Goal: Task Accomplishment & Management: Manage account settings

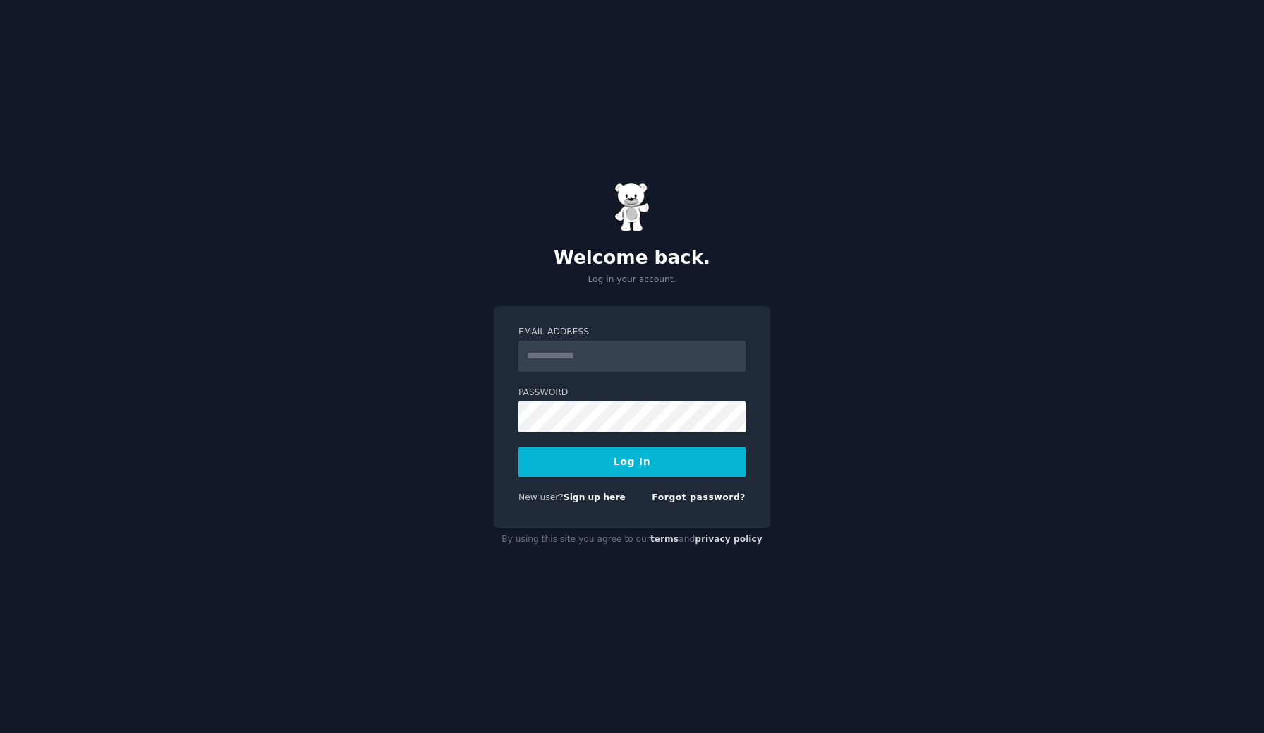
click at [588, 356] on input "Email Address" at bounding box center [632, 356] width 227 height 31
type input "**********"
click at [642, 465] on button "Log In" at bounding box center [632, 462] width 227 height 30
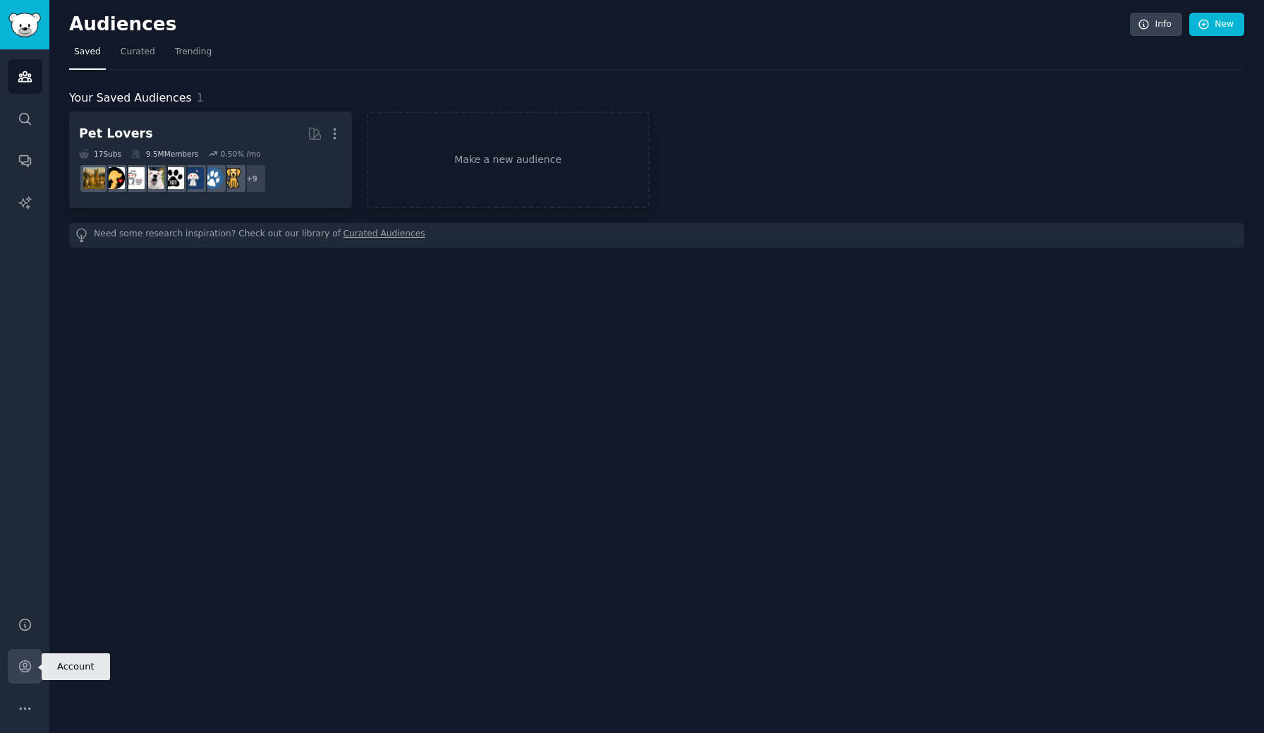
click at [19, 665] on icon "Sidebar" at bounding box center [24, 666] width 11 height 11
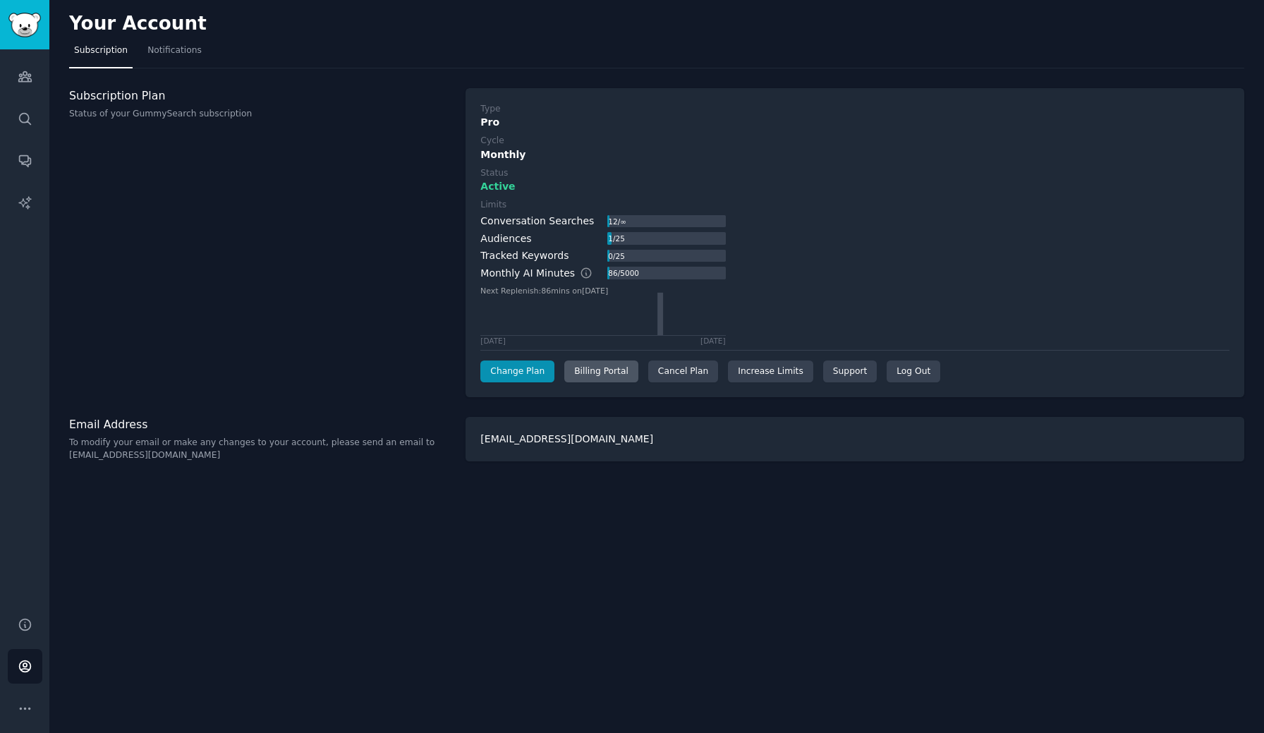
click at [599, 367] on div "Billing Portal" at bounding box center [601, 372] width 74 height 23
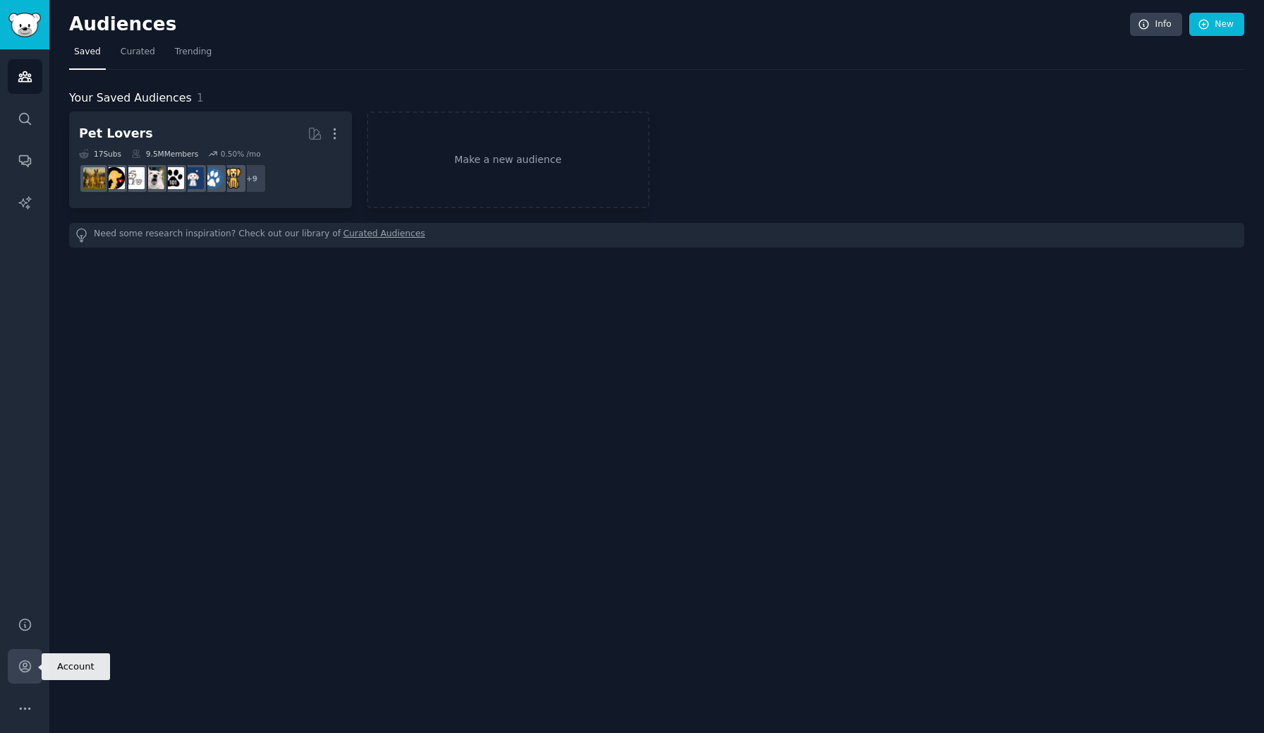
click at [23, 659] on icon "Sidebar" at bounding box center [25, 666] width 15 height 15
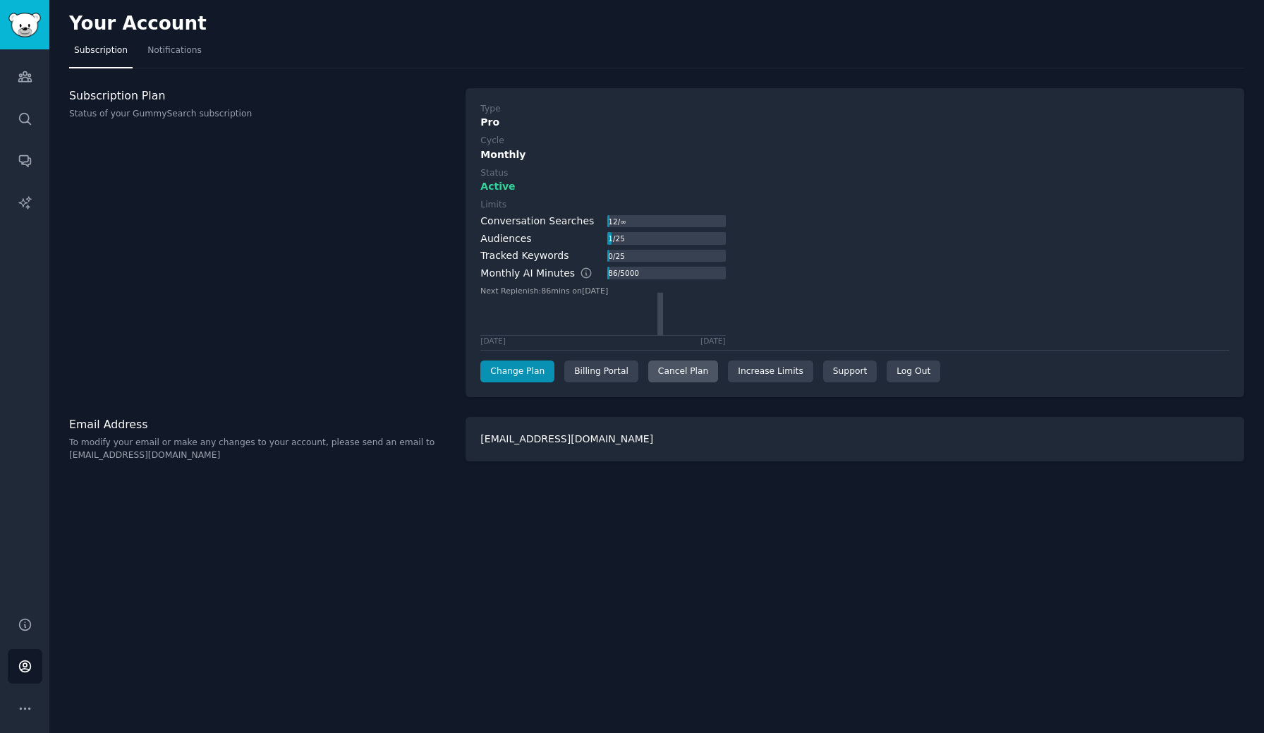
click at [662, 372] on div "Cancel Plan" at bounding box center [683, 372] width 70 height 23
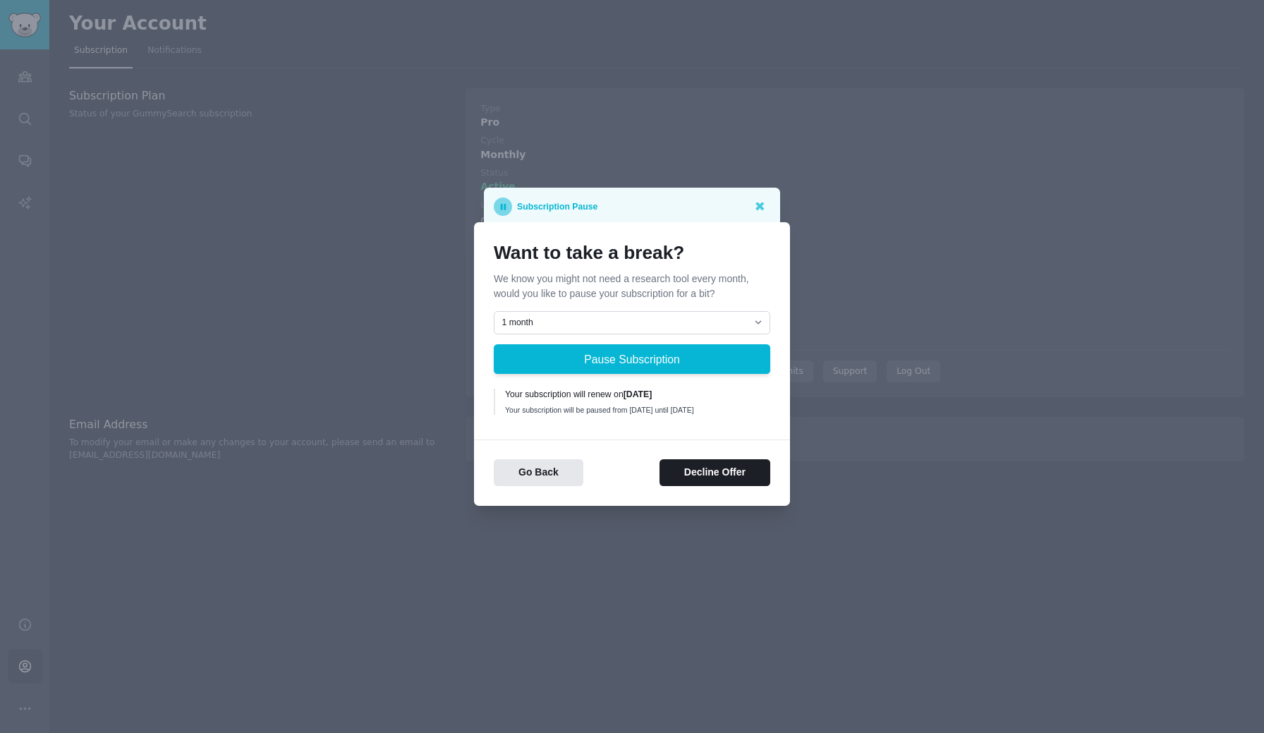
click at [663, 314] on select "1 month 2 months 3 months Choose a custom date to resume" at bounding box center [632, 323] width 277 height 24
select select "[object Object]"
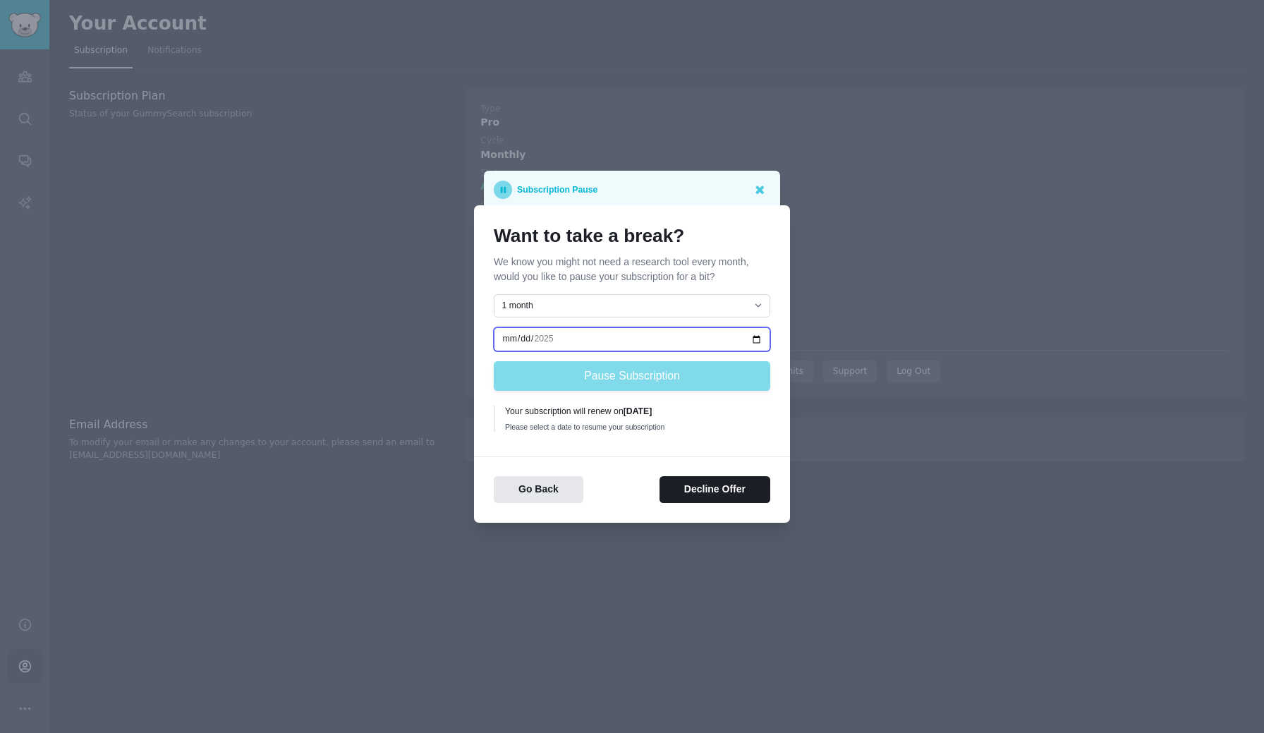
click at [675, 337] on input "date" at bounding box center [632, 339] width 277 height 24
click at [681, 488] on button "Decline Offer" at bounding box center [715, 490] width 111 height 28
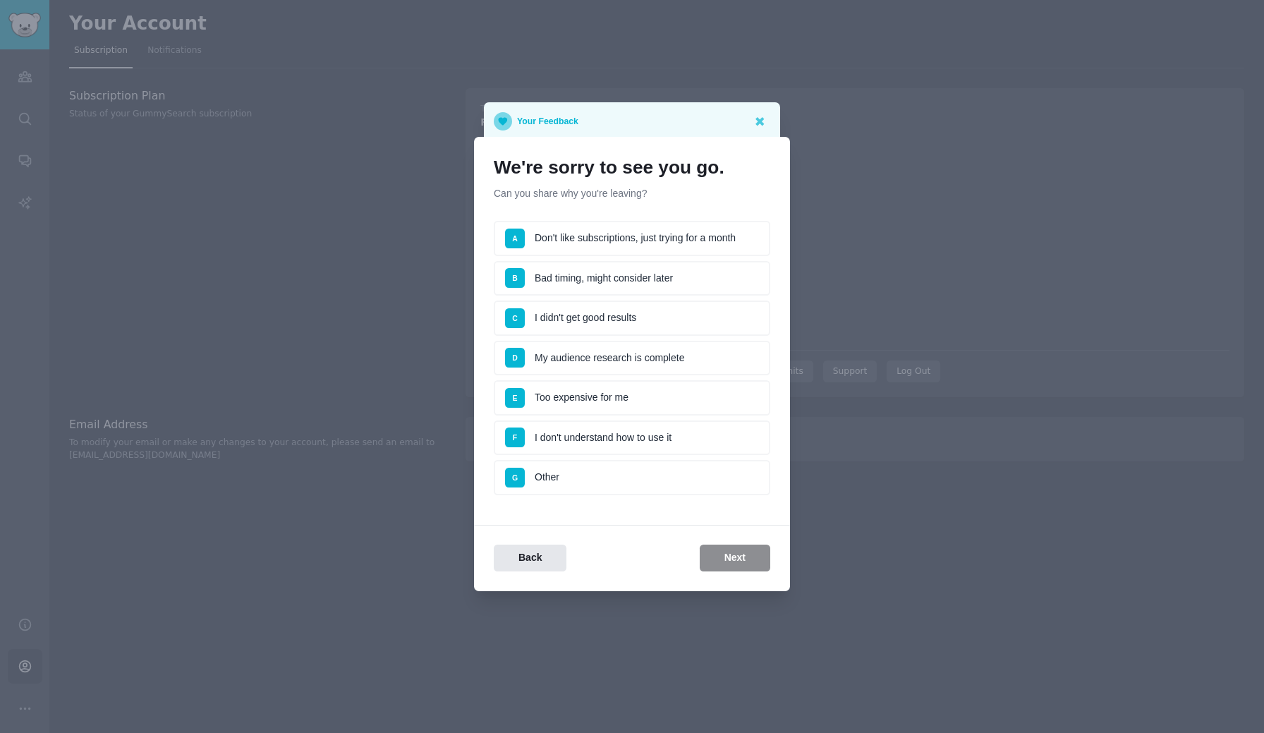
click at [640, 403] on li "E Too expensive for me" at bounding box center [632, 397] width 277 height 35
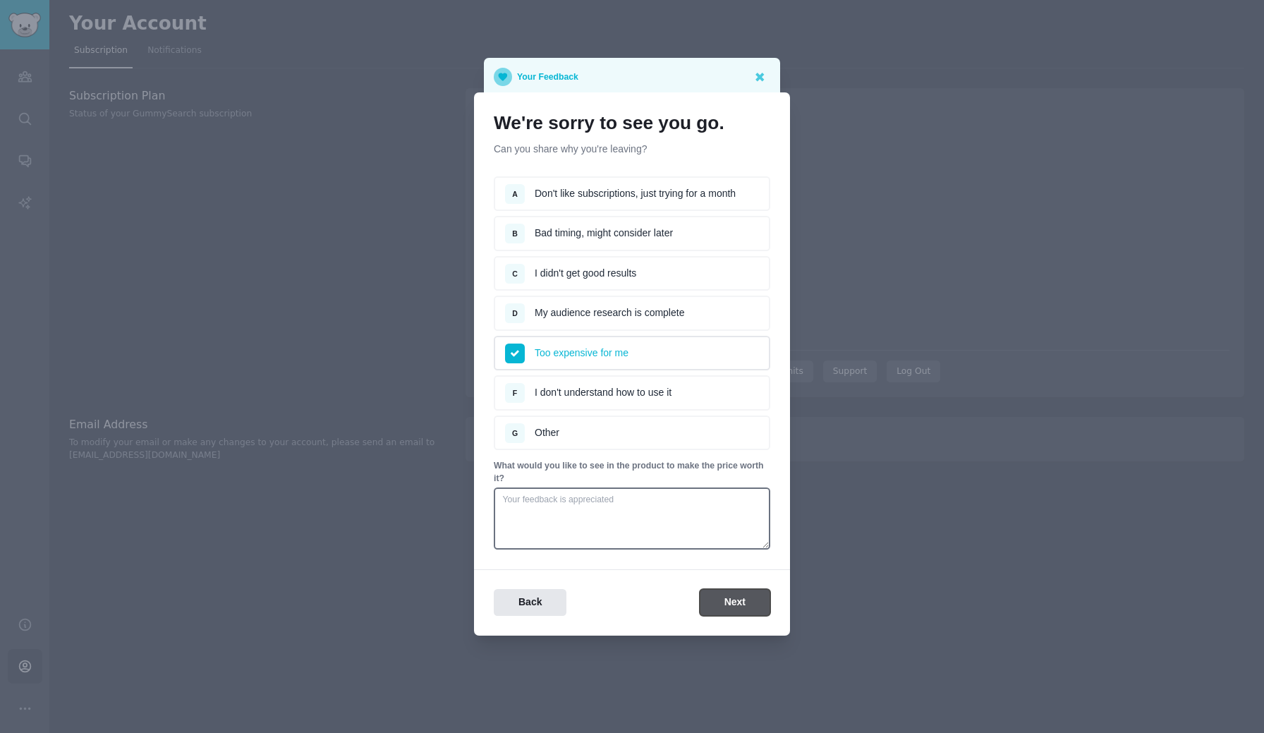
click at [728, 601] on button "Next" at bounding box center [735, 603] width 71 height 28
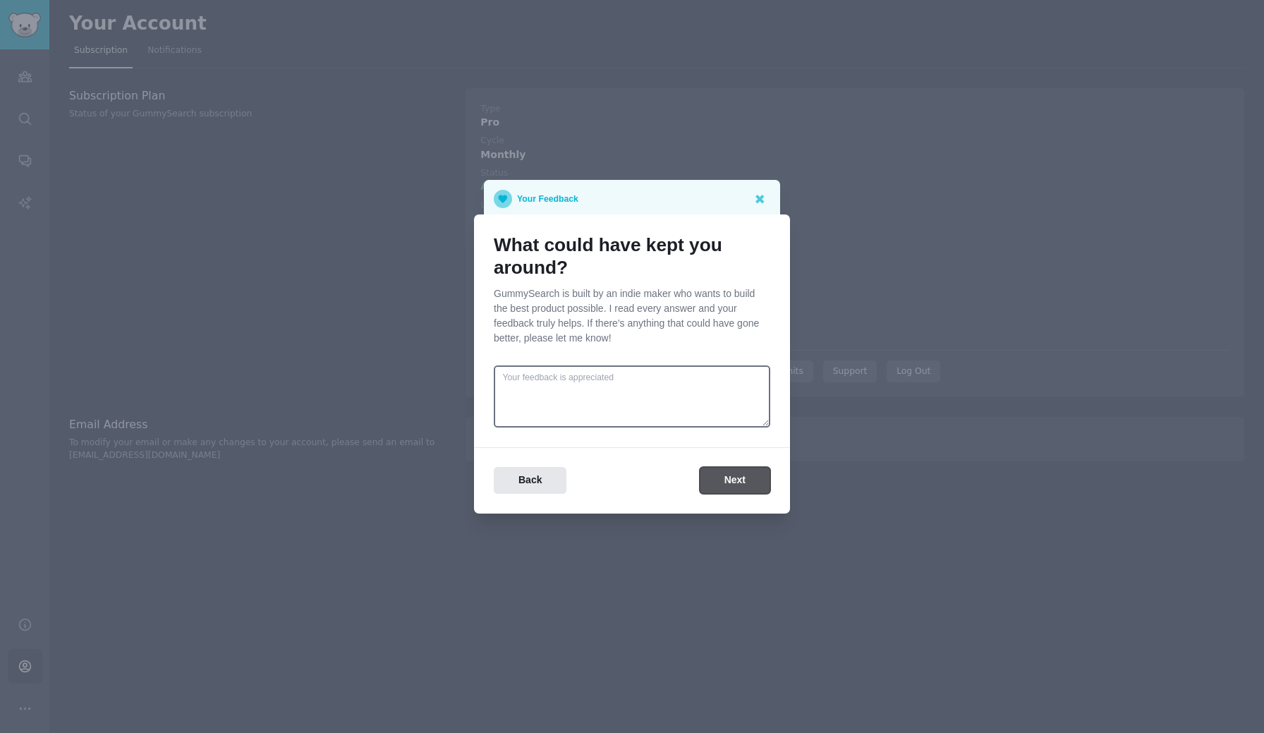
click at [752, 485] on button "Next" at bounding box center [735, 481] width 71 height 28
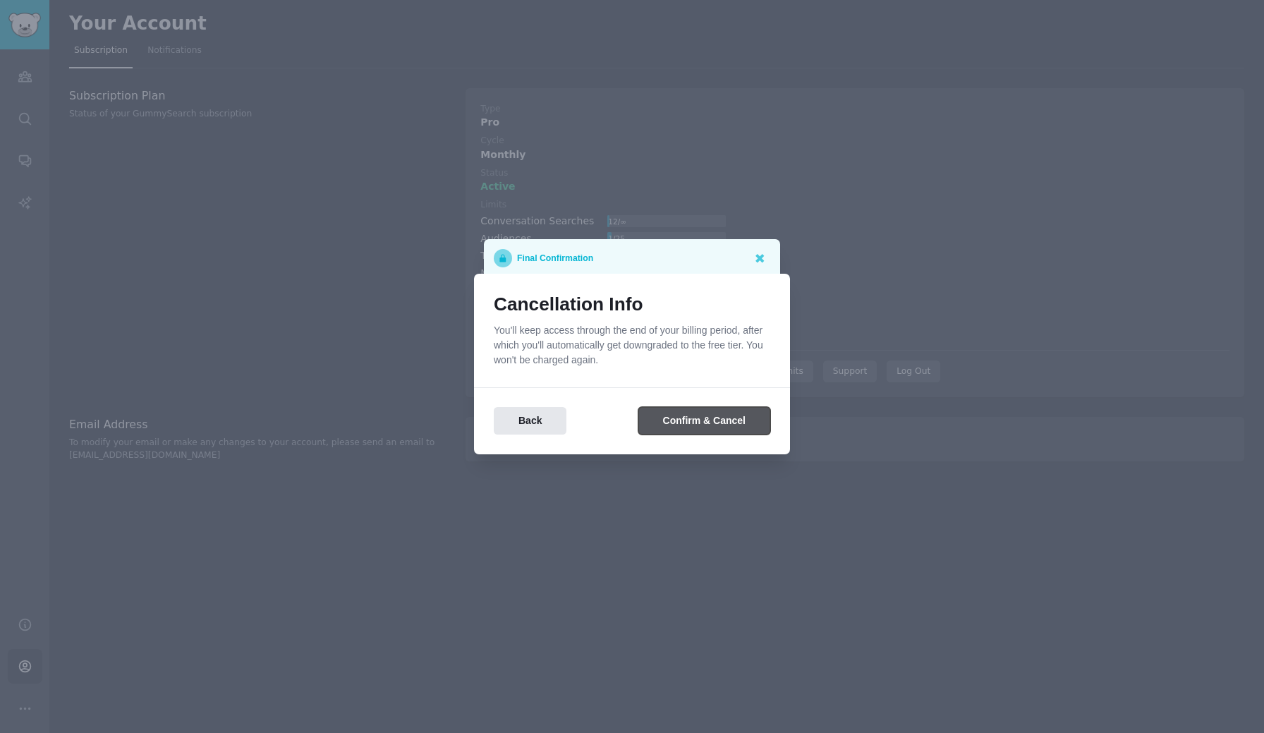
click at [718, 420] on button "Confirm & Cancel" at bounding box center [705, 421] width 132 height 28
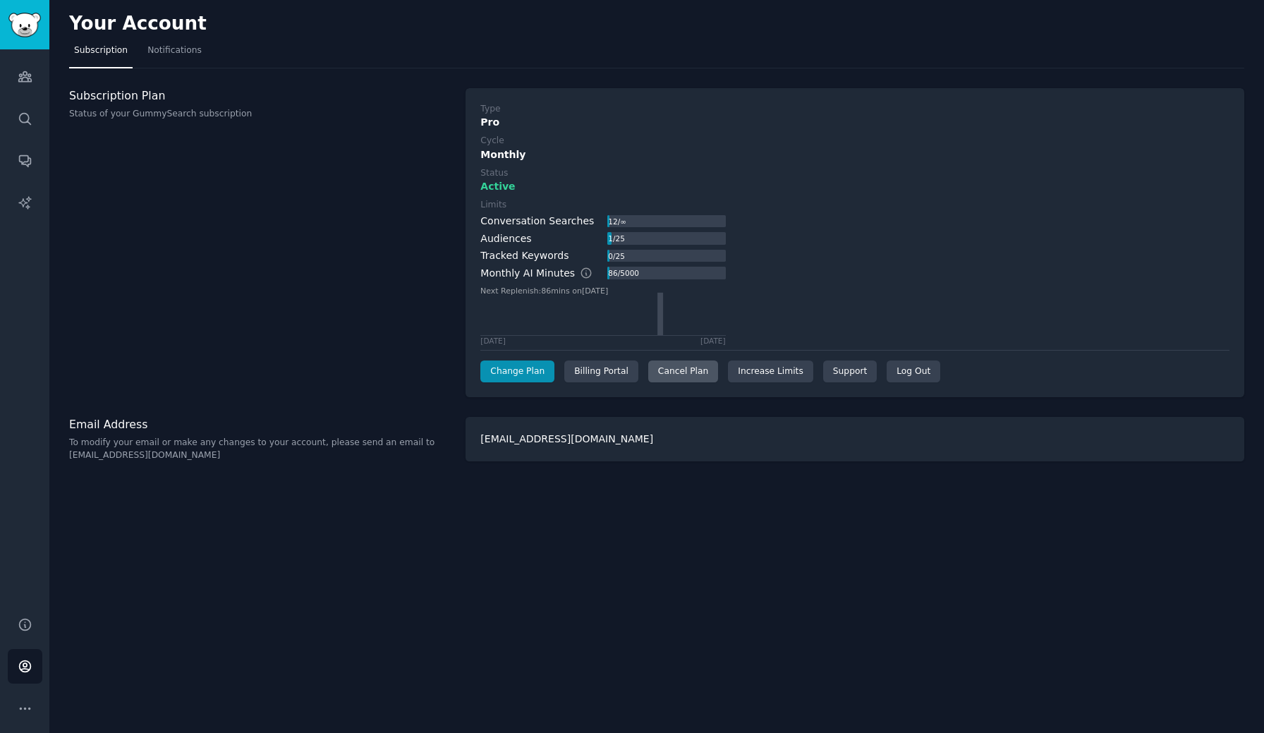
click at [679, 373] on div "Cancel Plan" at bounding box center [683, 372] width 70 height 23
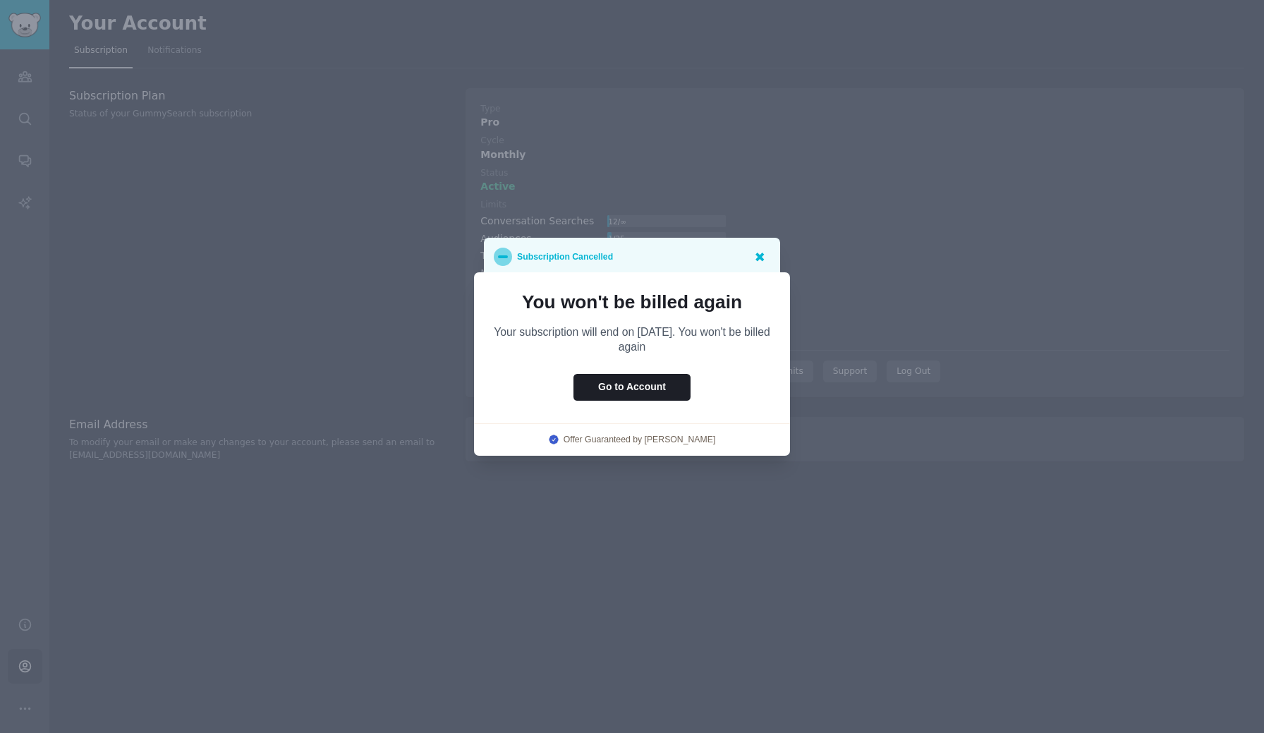
click at [763, 250] on icon at bounding box center [759, 256] width 15 height 15
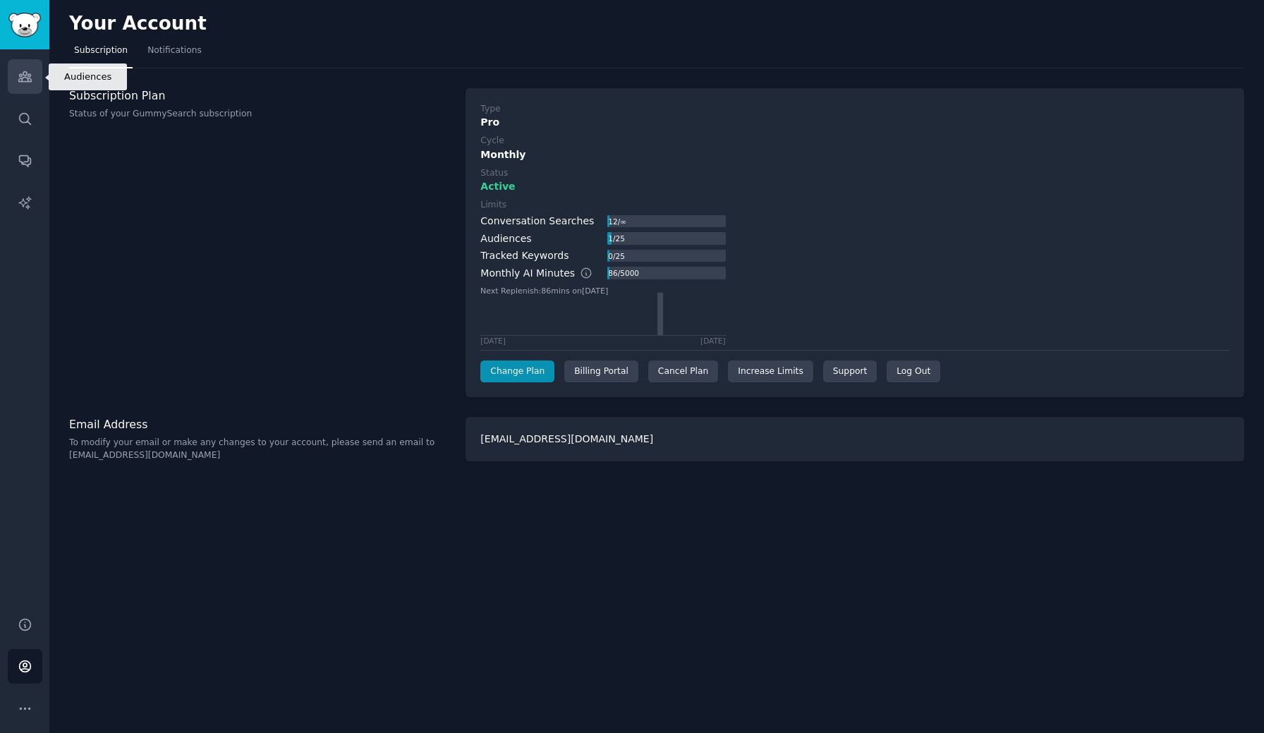
click at [22, 70] on icon "Sidebar" at bounding box center [25, 76] width 15 height 15
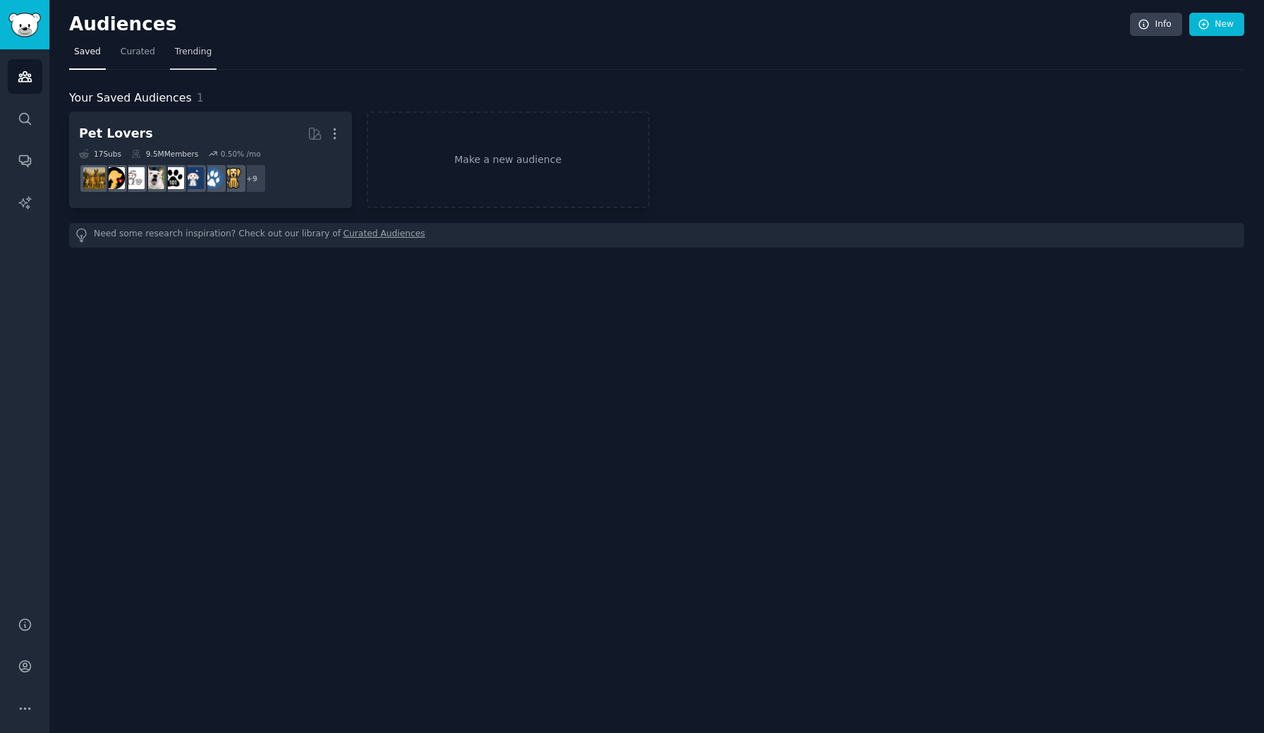
click at [200, 58] on span "Trending" at bounding box center [193, 52] width 37 height 13
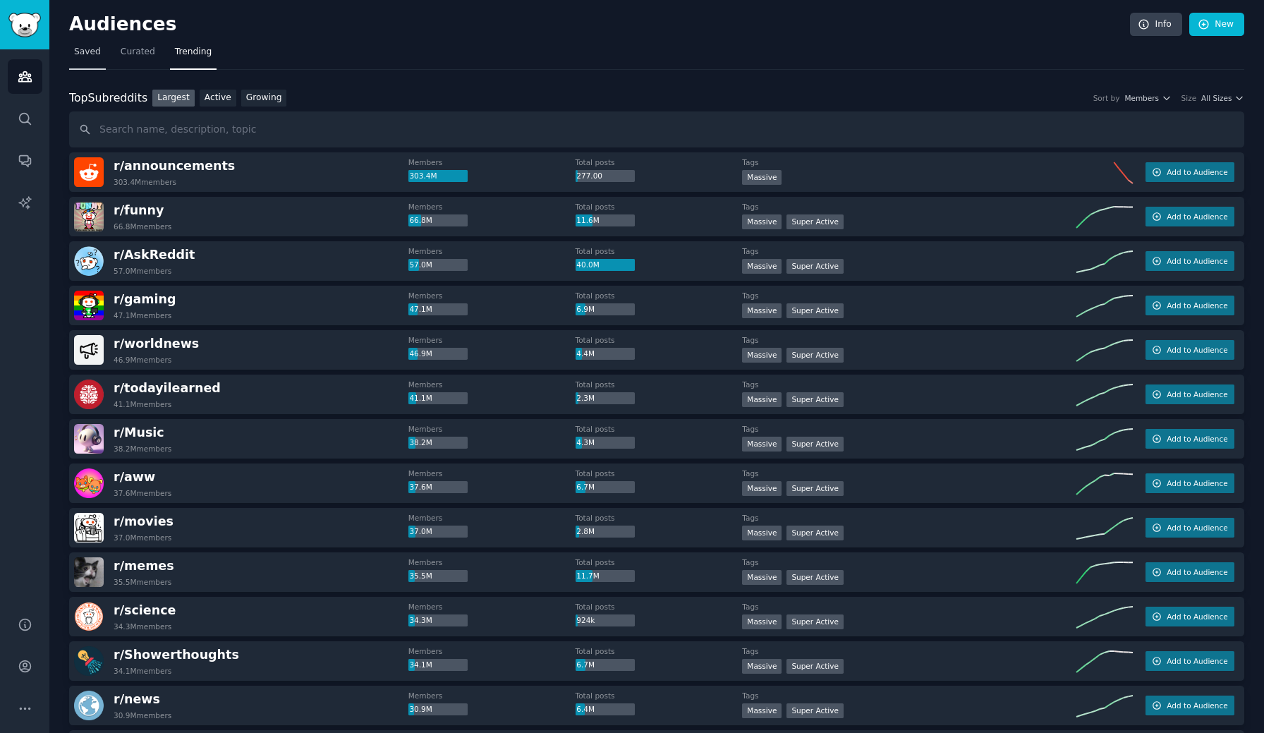
click at [97, 59] on link "Saved" at bounding box center [87, 55] width 37 height 29
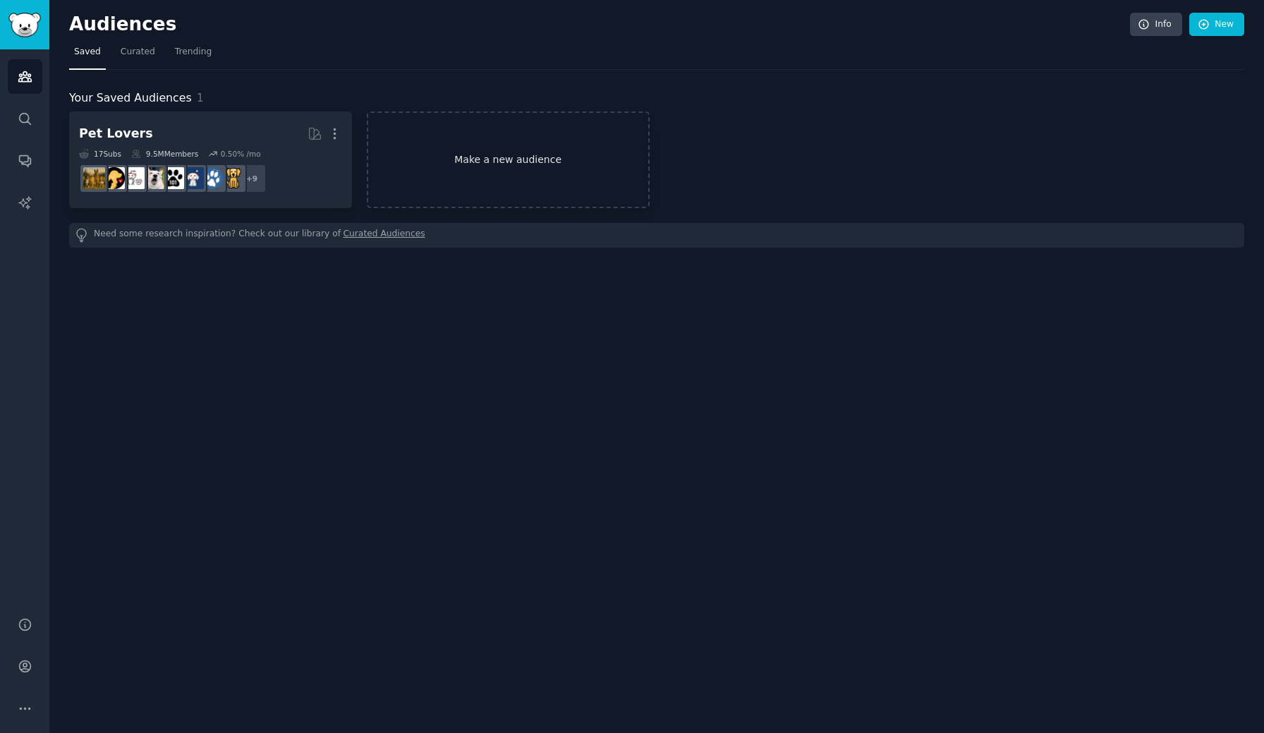
click at [520, 131] on link "Make a new audience" at bounding box center [508, 159] width 283 height 97
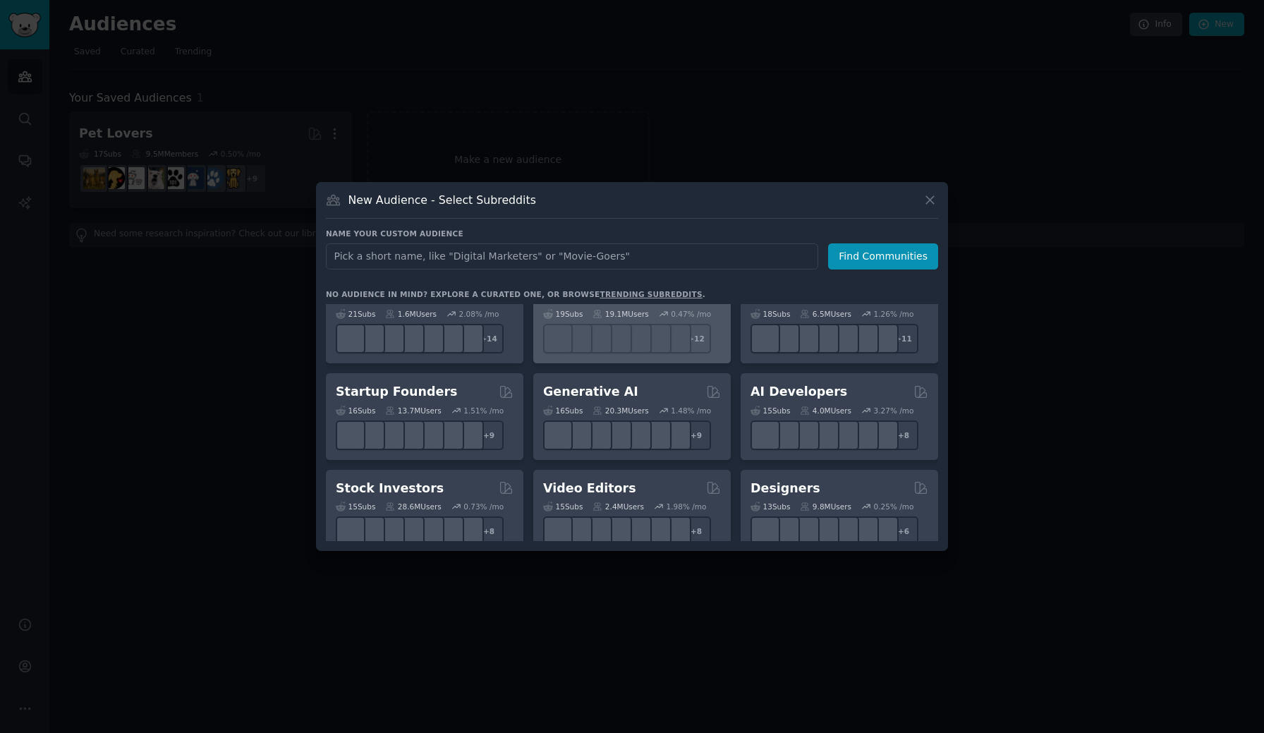
scroll to position [124, 0]
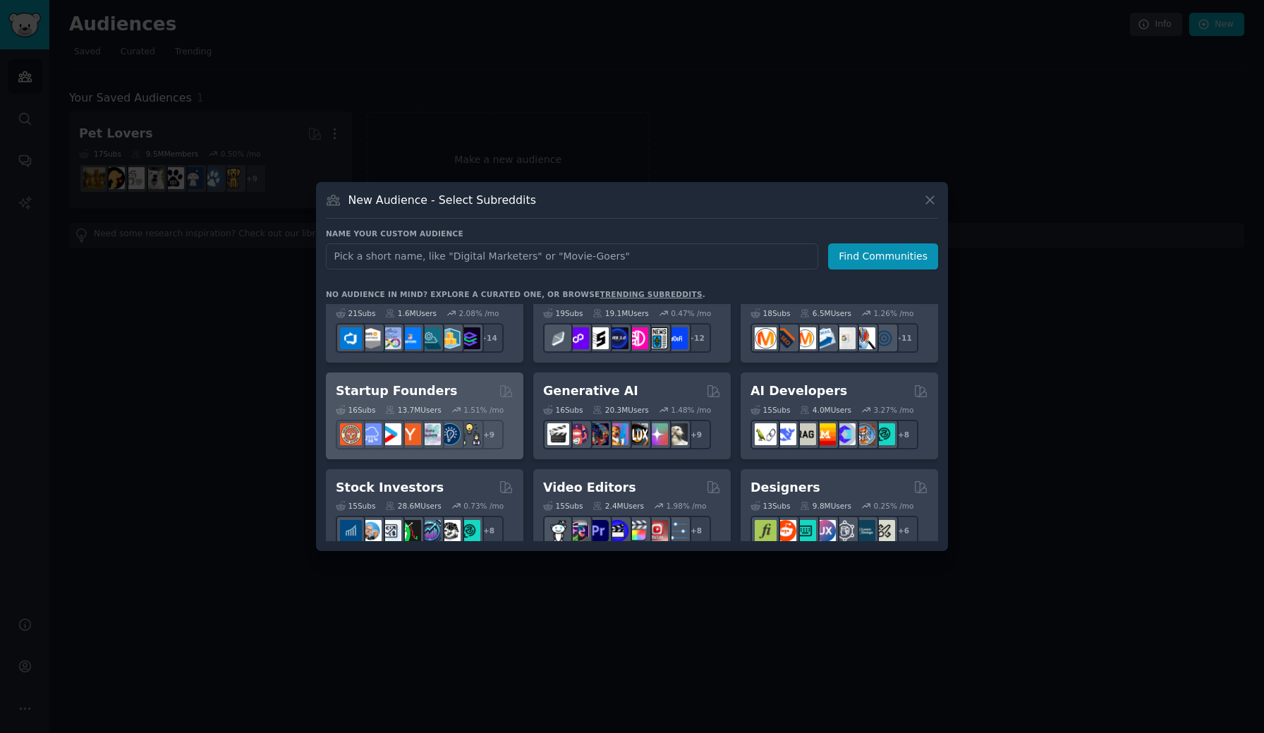
click at [451, 389] on div "Startup Founders" at bounding box center [425, 391] width 178 height 18
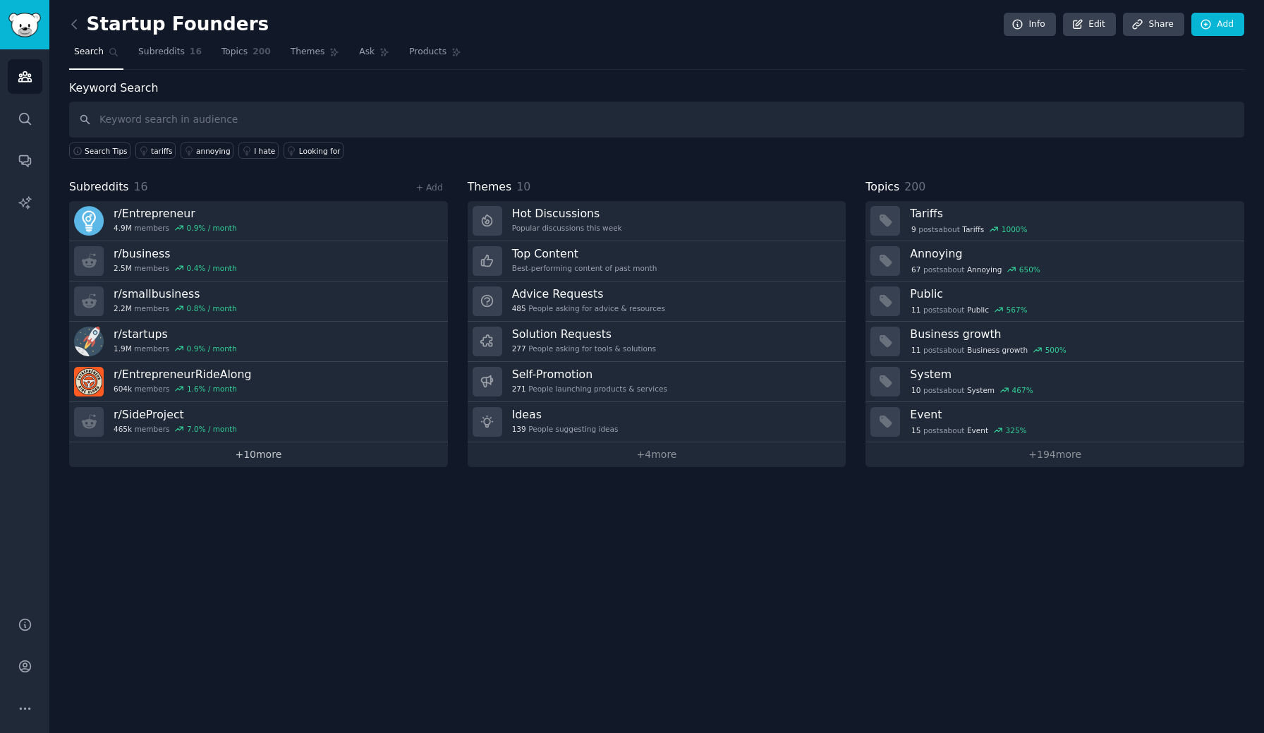
click at [270, 456] on link "+ 10 more" at bounding box center [258, 454] width 379 height 25
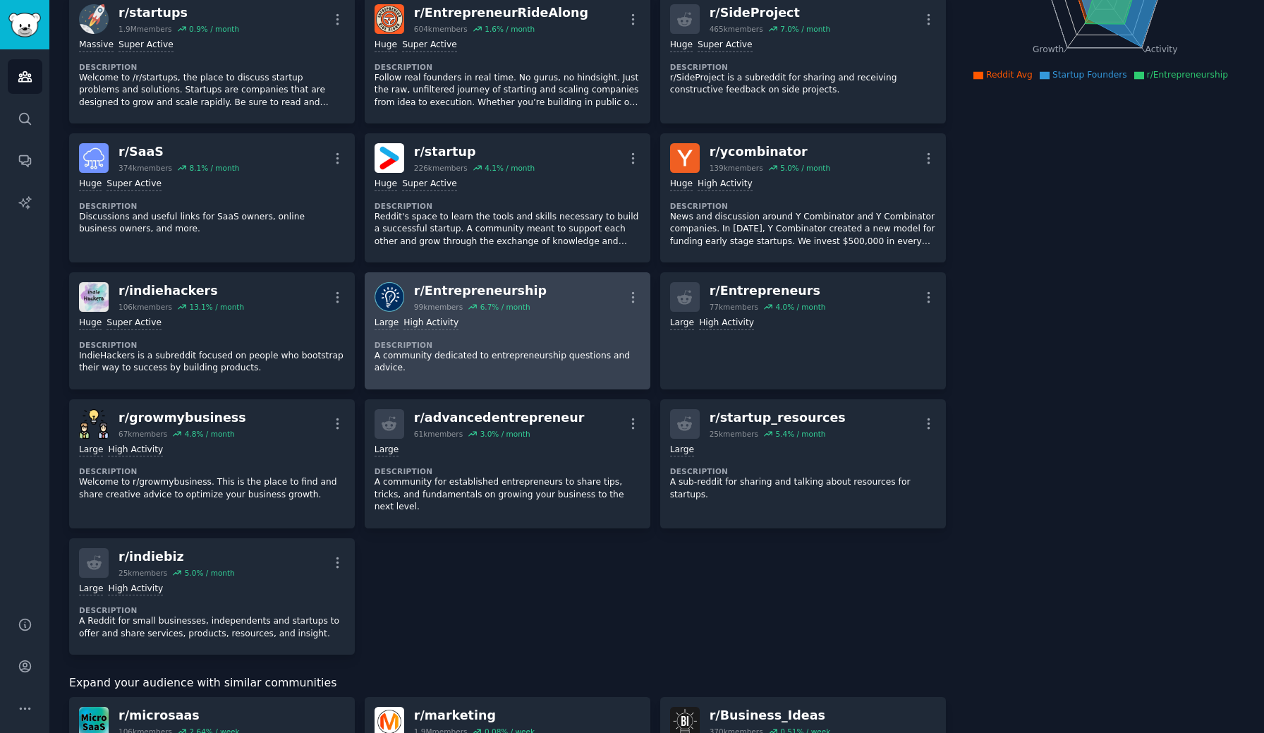
scroll to position [246, 0]
